Goal: Use online tool/utility: Utilize a website feature to perform a specific function

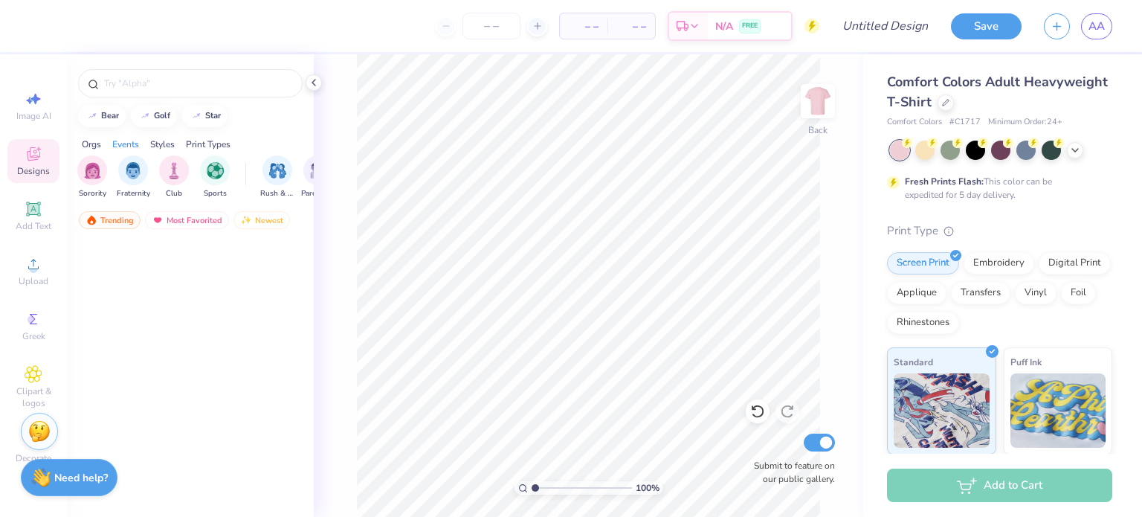
scroll to position [1859, 0]
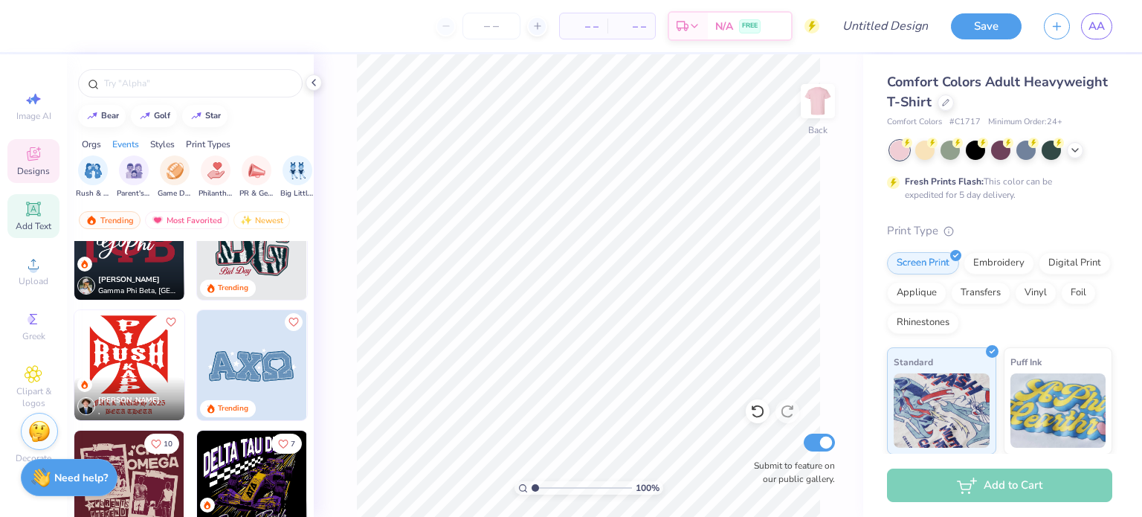
click at [15, 210] on div "Add Text" at bounding box center [33, 216] width 52 height 44
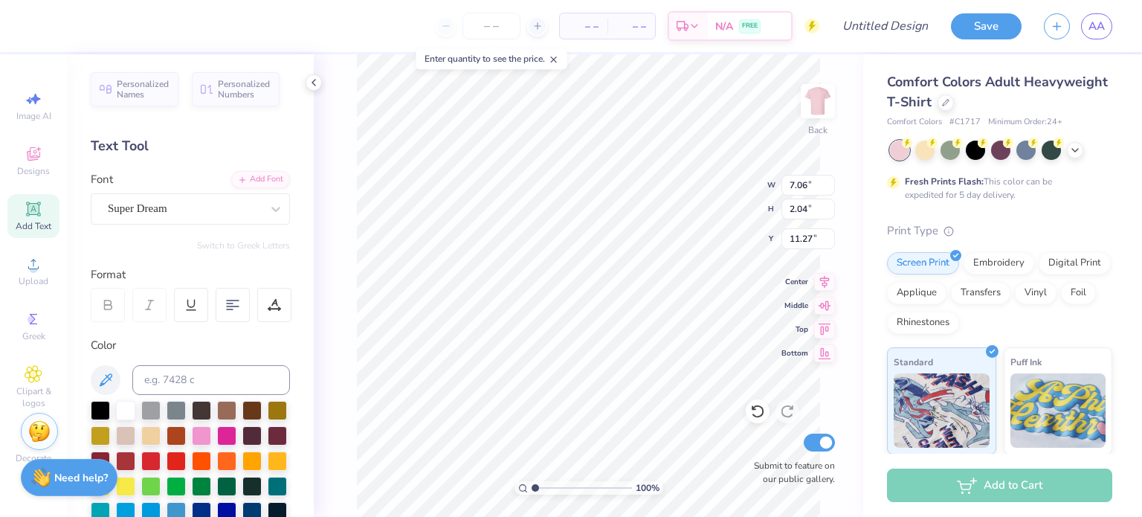
type input "7.06"
type input "2.04"
type input "11.27"
click at [558, 55] on icon at bounding box center [554, 59] width 10 height 10
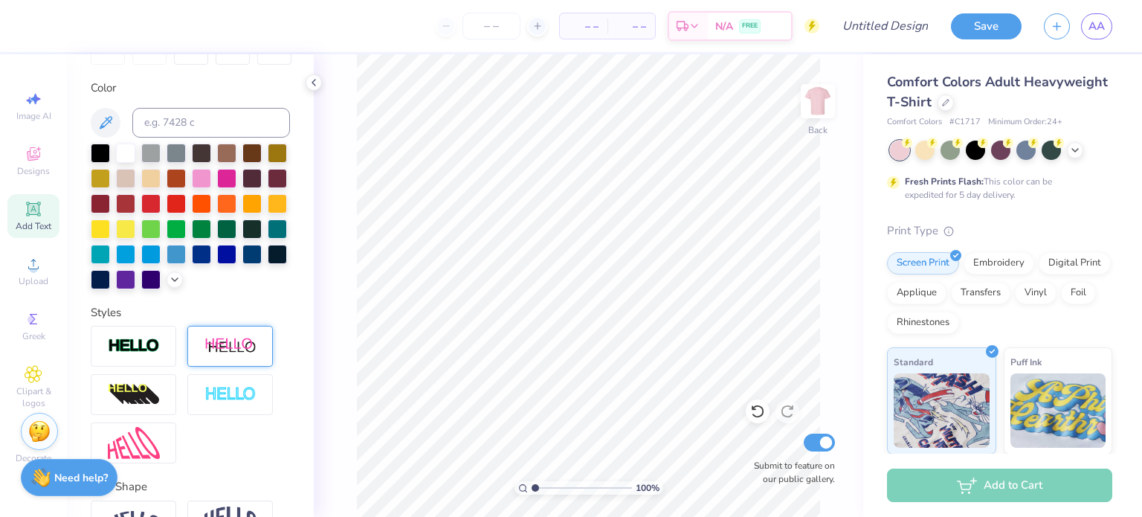
scroll to position [0, 0]
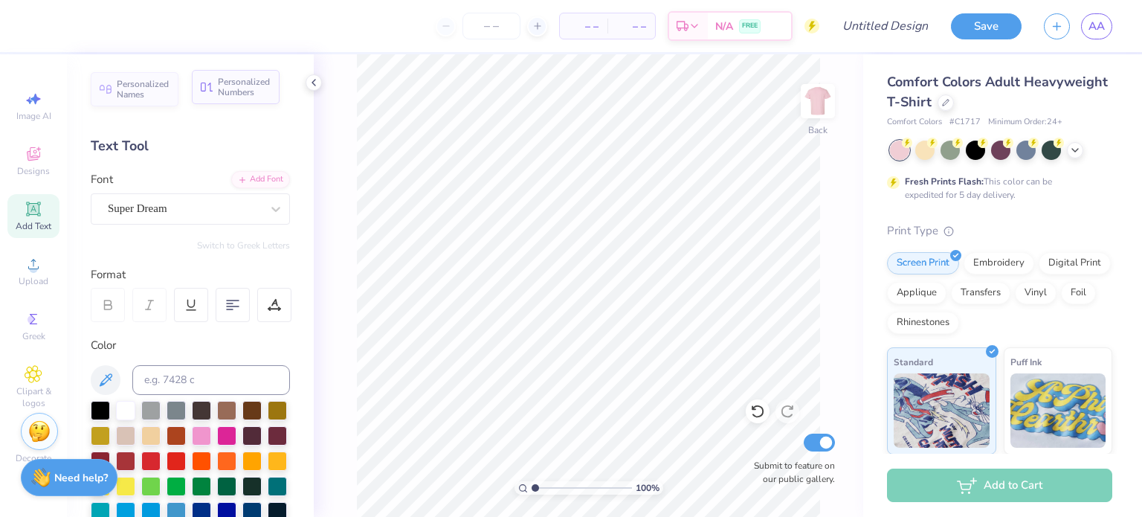
click at [241, 94] on span "Personalized Numbers" at bounding box center [244, 87] width 53 height 21
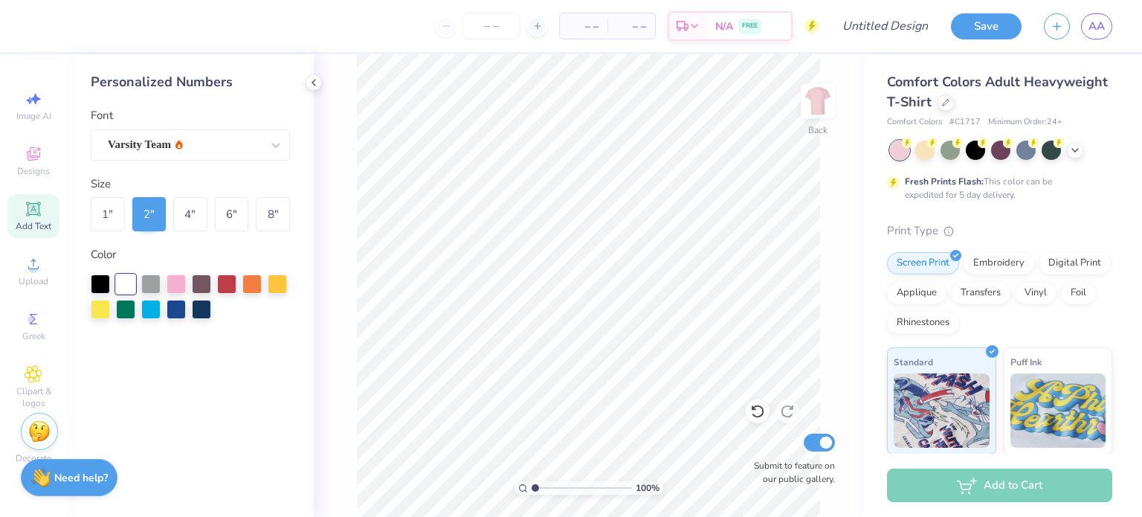
click at [297, 86] on div "Personalized Numbers Font Varsity Team Size 1 " 2 " 4 " 6 " 8 " Color" at bounding box center [190, 285] width 247 height 463
click at [314, 80] on polyline at bounding box center [313, 83] width 3 height 6
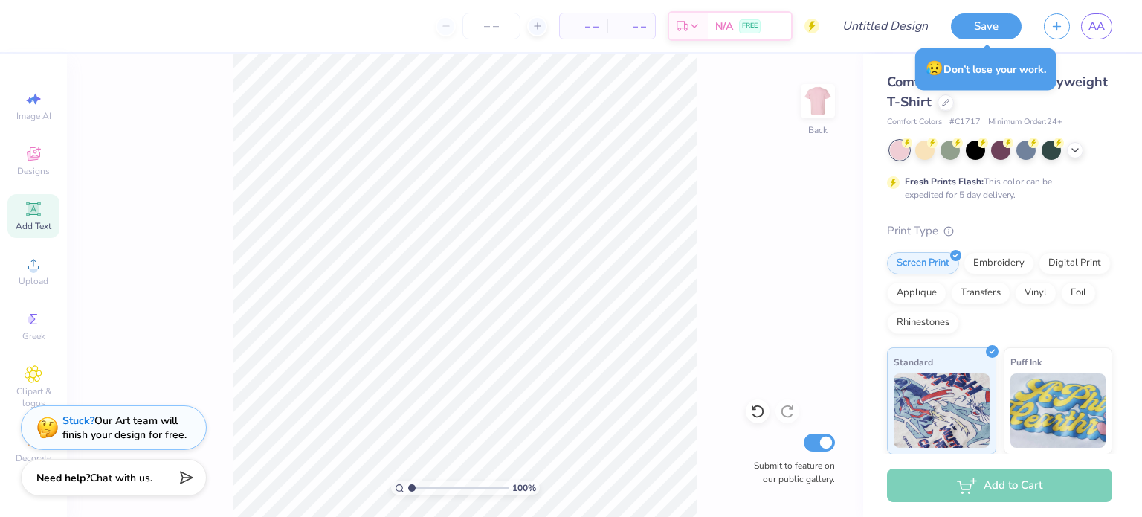
click at [187, 292] on div "100 % Back Submit to feature on our public gallery." at bounding box center [465, 285] width 796 height 463
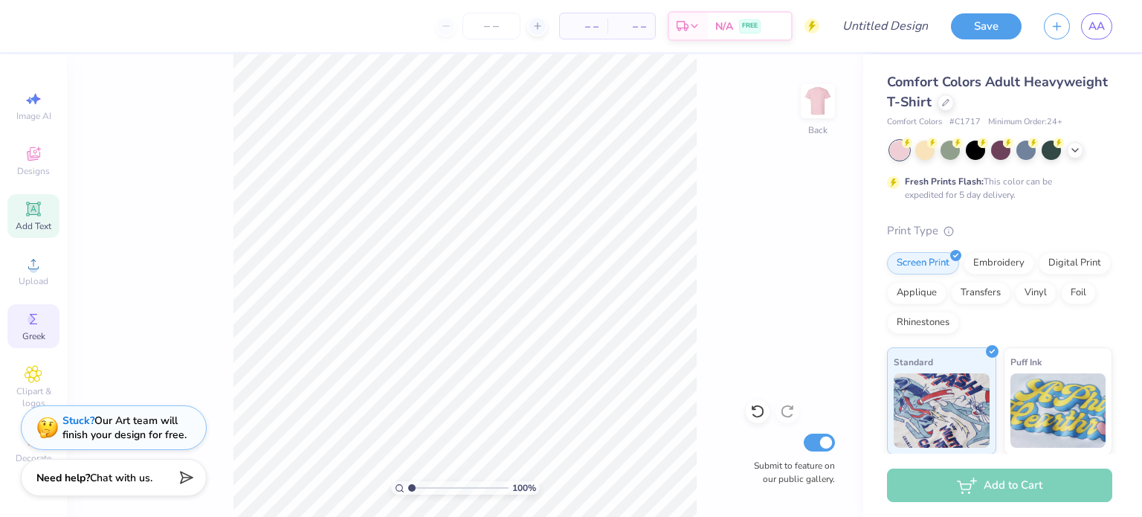
click at [39, 330] on span "Greek" at bounding box center [33, 336] width 23 height 12
